Goal: Navigation & Orientation: Find specific page/section

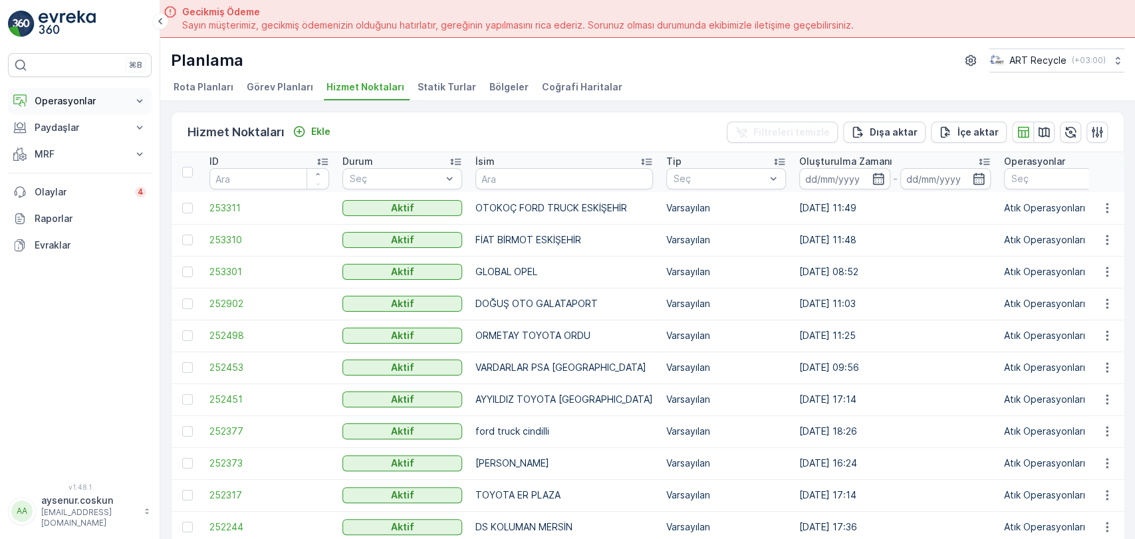
click at [84, 103] on p "Operasyonlar" at bounding box center [80, 100] width 90 height 13
click at [88, 141] on link "Planlama" at bounding box center [90, 142] width 123 height 19
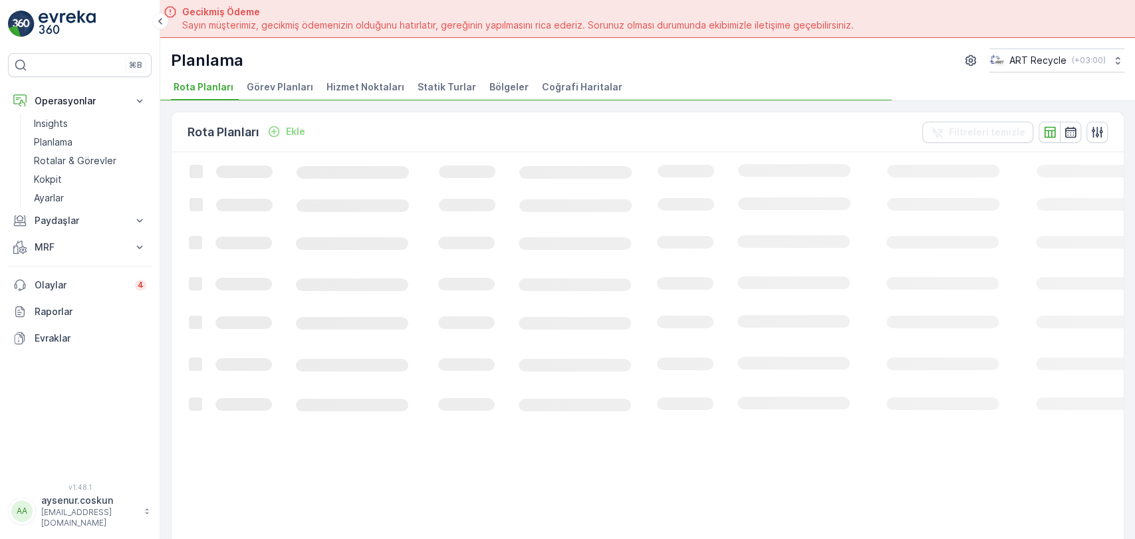
click at [360, 91] on span "Hizmet Noktaları" at bounding box center [366, 86] width 78 height 13
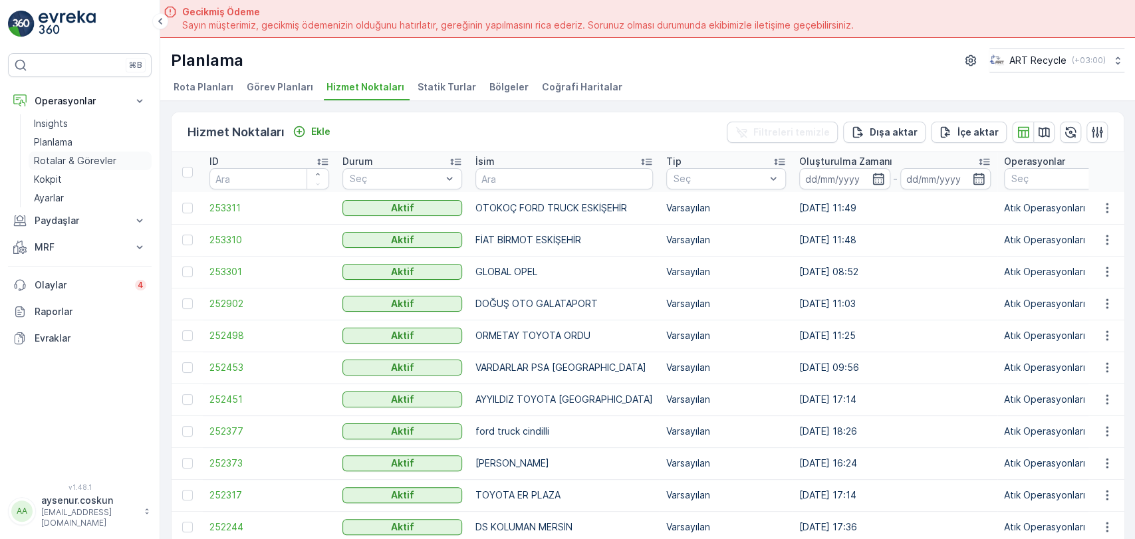
click at [122, 156] on link "Rotalar & Görevler" at bounding box center [90, 161] width 123 height 19
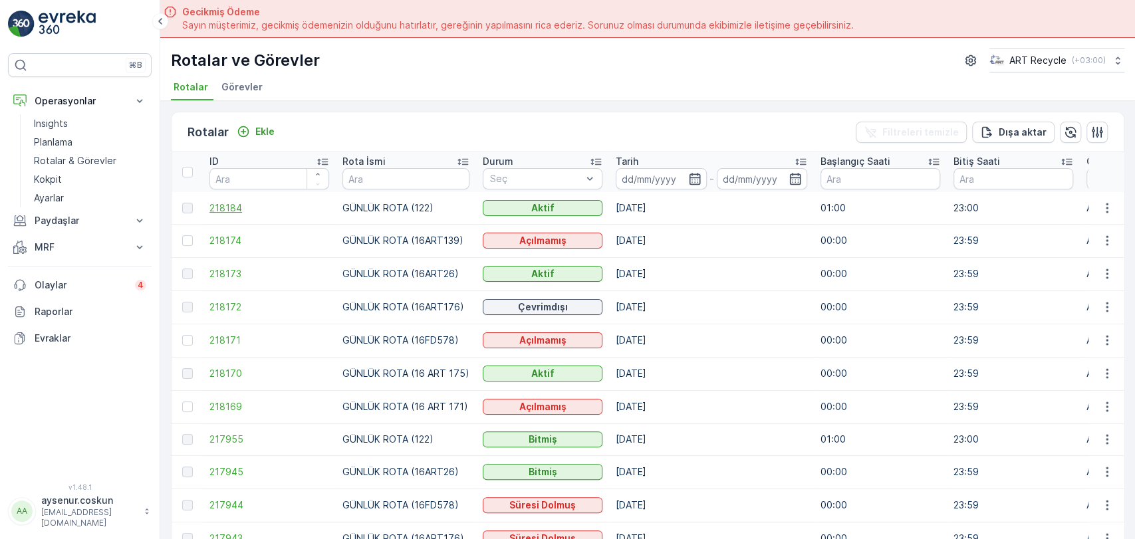
click at [234, 212] on span "218184" at bounding box center [270, 208] width 120 height 13
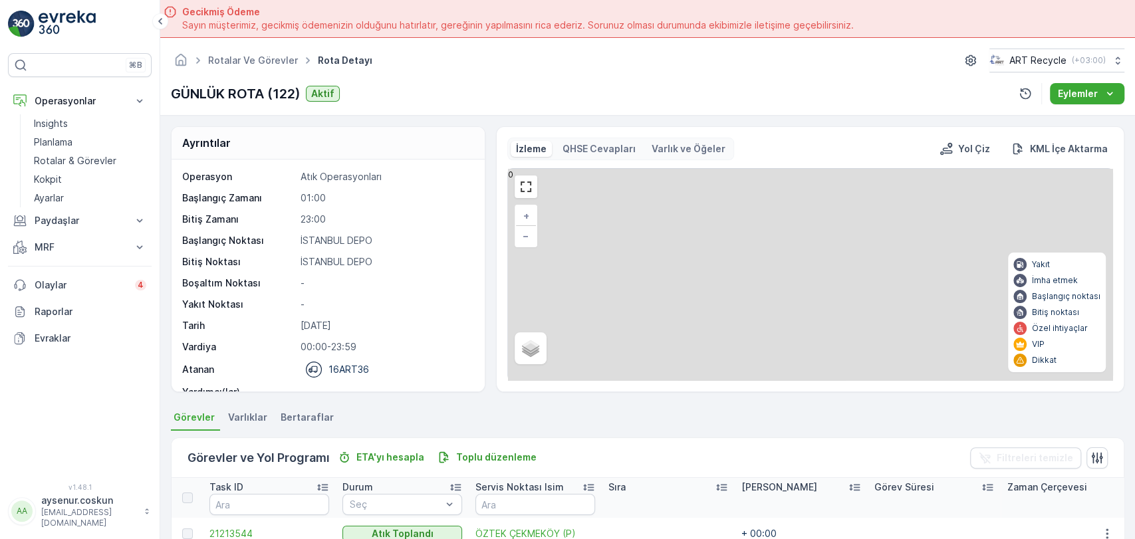
scroll to position [74, 0]
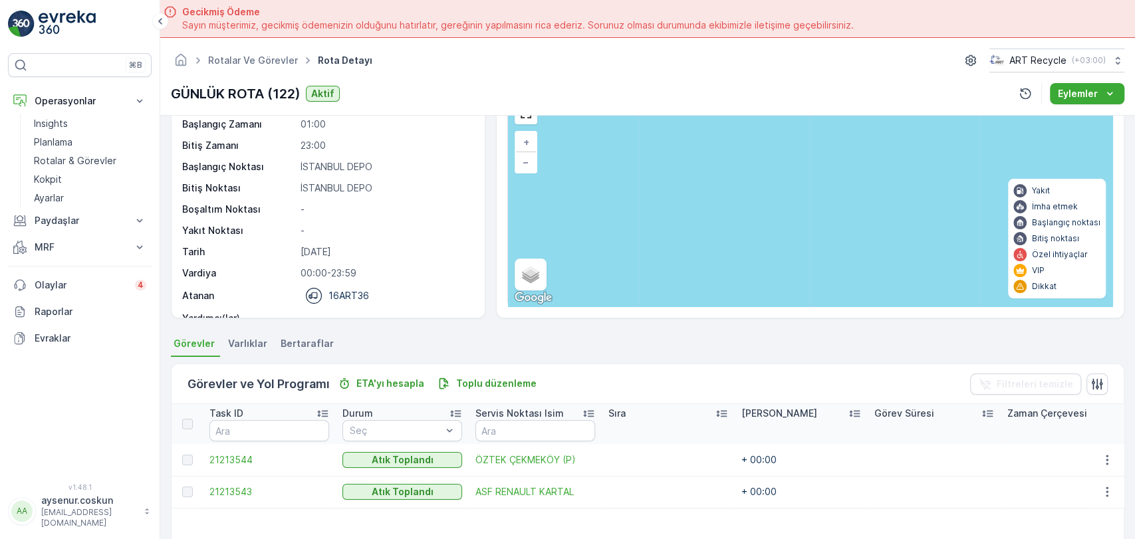
click at [59, 35] on img at bounding box center [67, 24] width 57 height 27
